Goal: Information Seeking & Learning: Learn about a topic

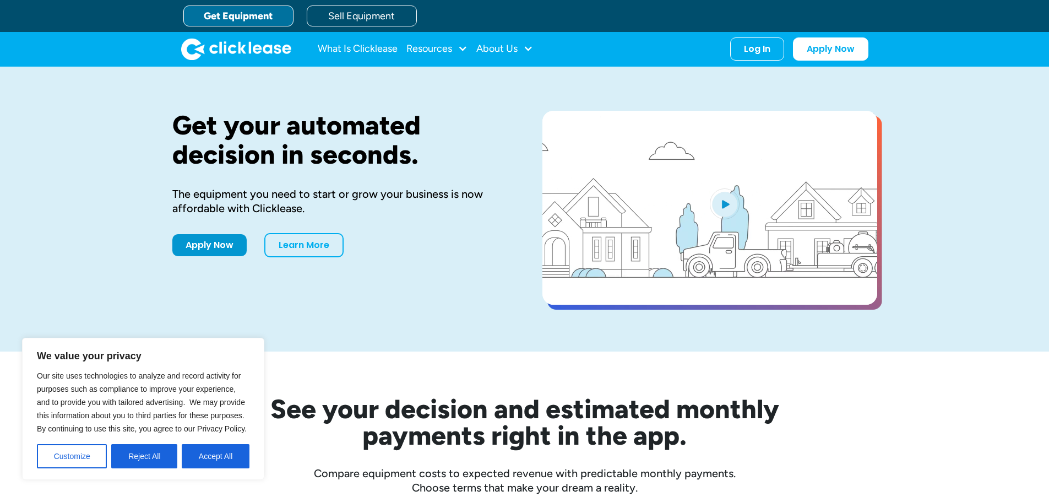
click at [247, 14] on link "Get Equipment" at bounding box center [238, 16] width 110 height 21
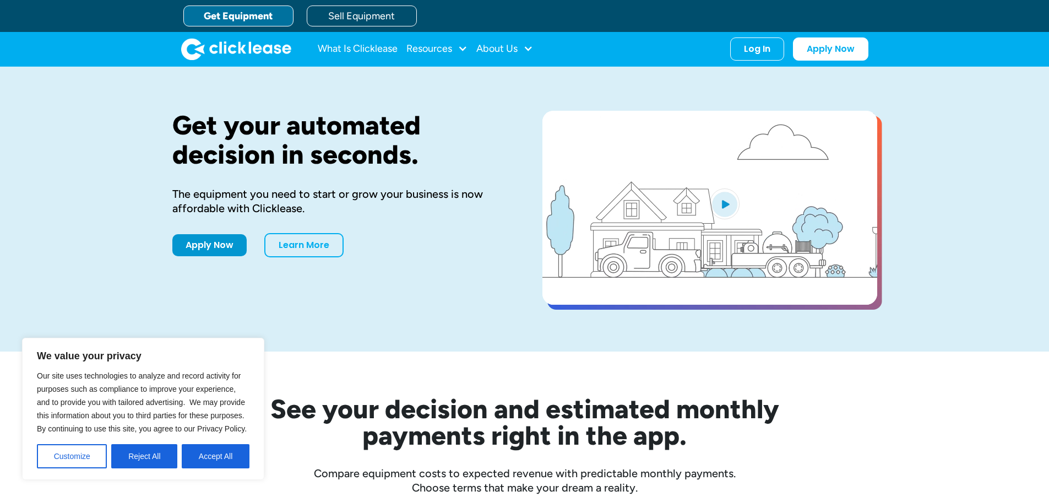
click at [211, 457] on button "Accept All" at bounding box center [216, 456] width 68 height 24
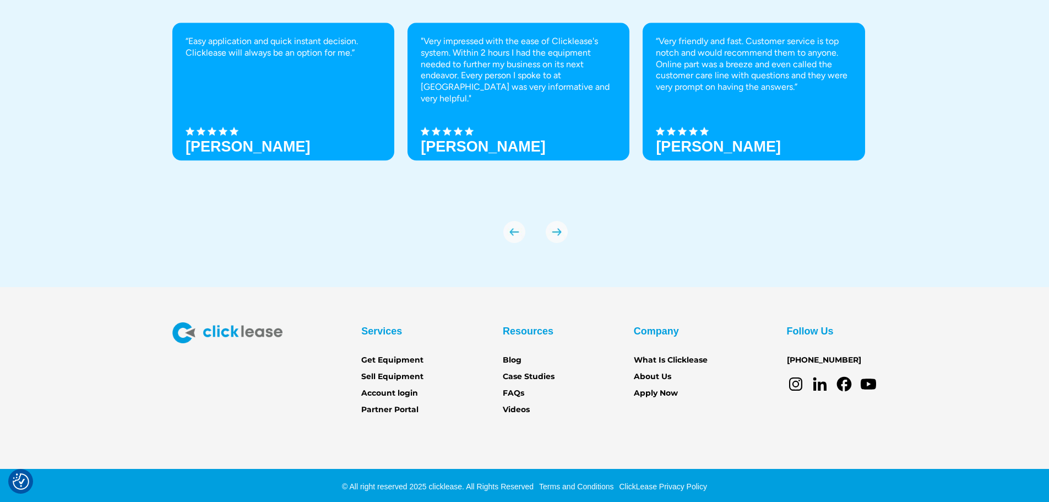
scroll to position [3847, 0]
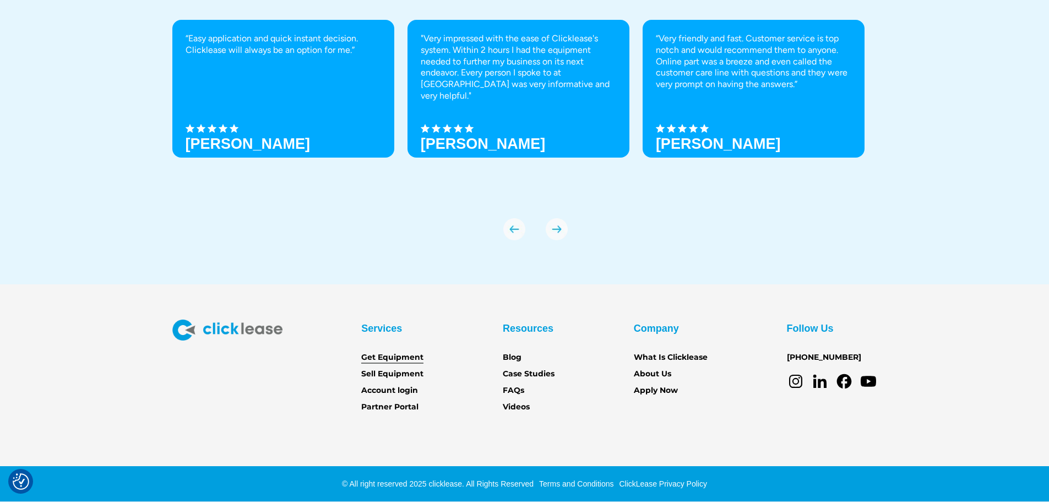
click at [399, 355] on link "Get Equipment" at bounding box center [392, 357] width 62 height 12
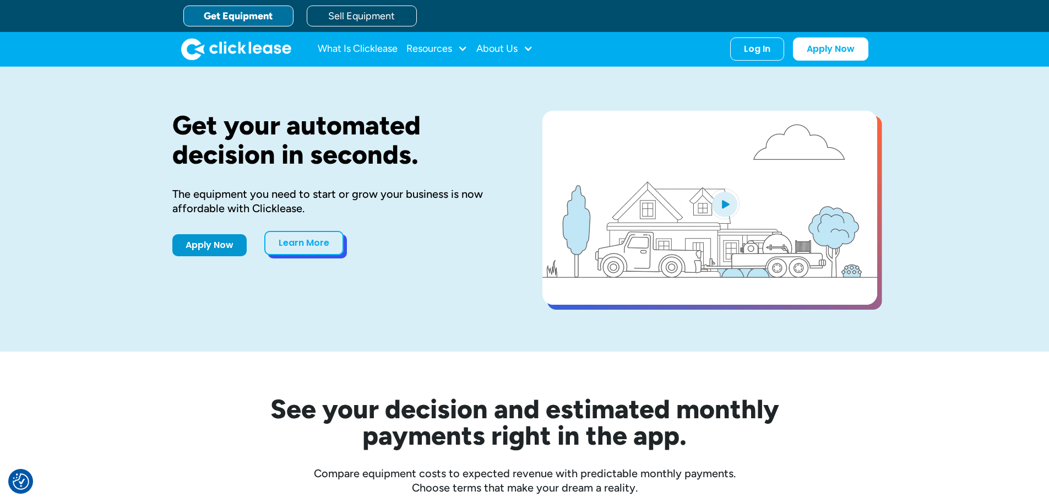
click at [314, 250] on link "Learn More" at bounding box center [303, 243] width 79 height 24
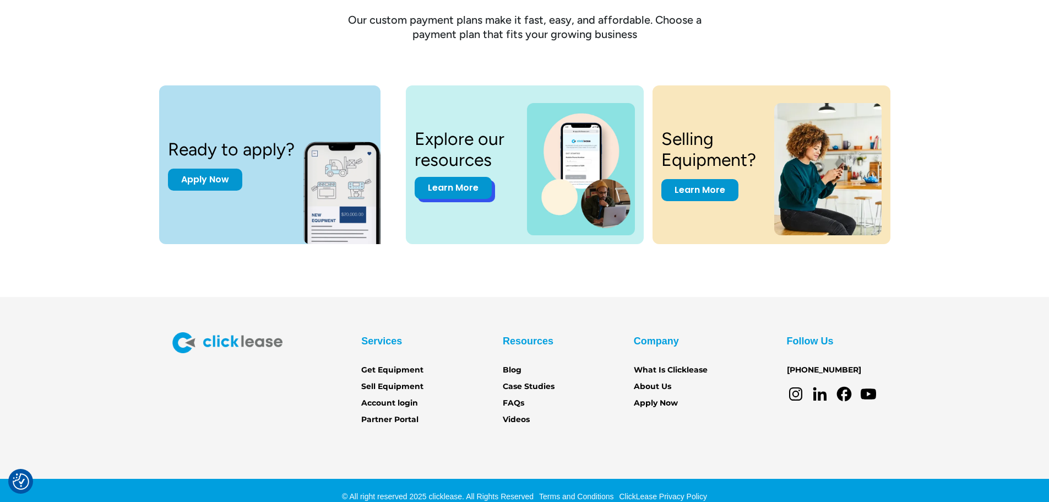
scroll to position [1489, 0]
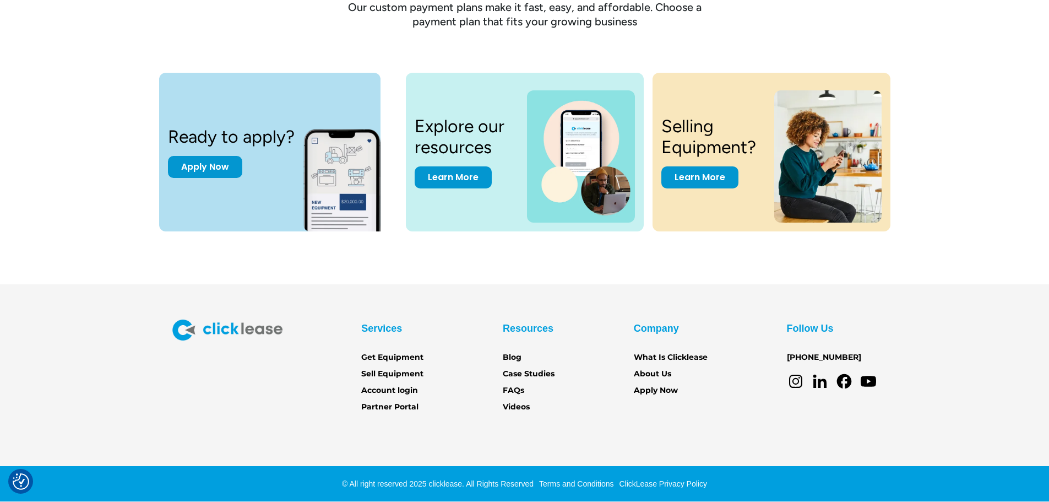
click at [456, 300] on section "Services Get Equipment Sell Equipment Account login Partner Portal Resources Bl…" at bounding box center [524, 392] width 1049 height 217
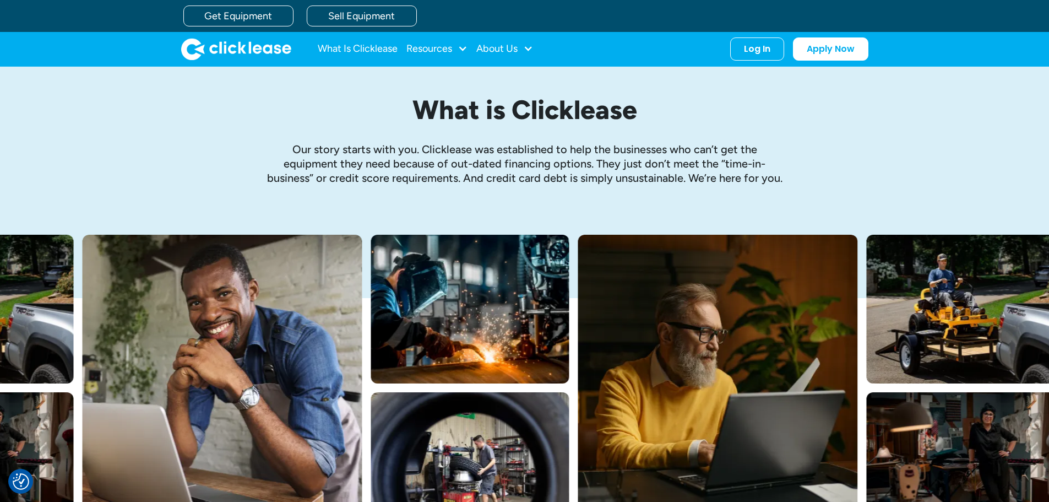
scroll to position [0, 0]
